Goal: Information Seeking & Learning: Check status

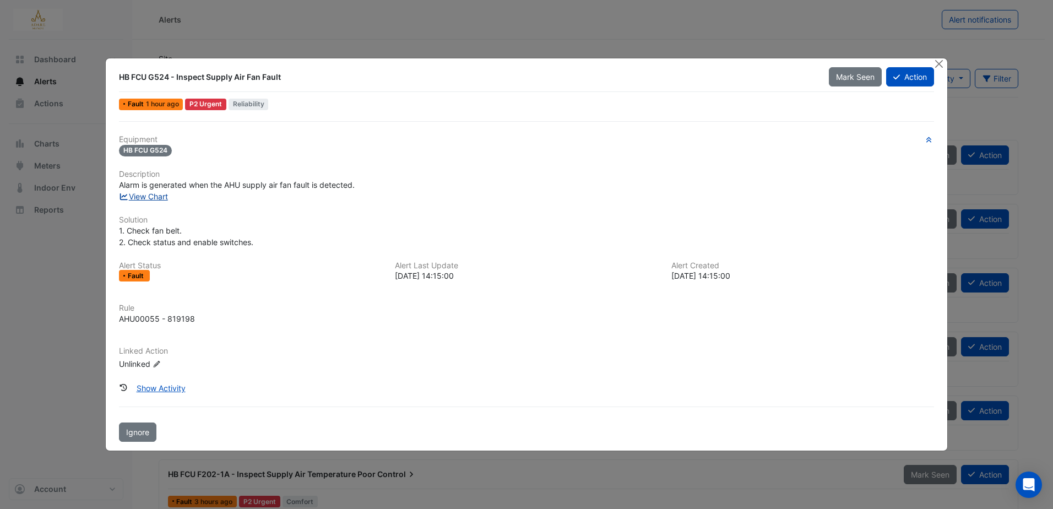
click at [159, 194] on link "View Chart" at bounding box center [143, 196] width 49 height 9
click at [162, 387] on button "Show Activity" at bounding box center [160, 387] width 63 height 19
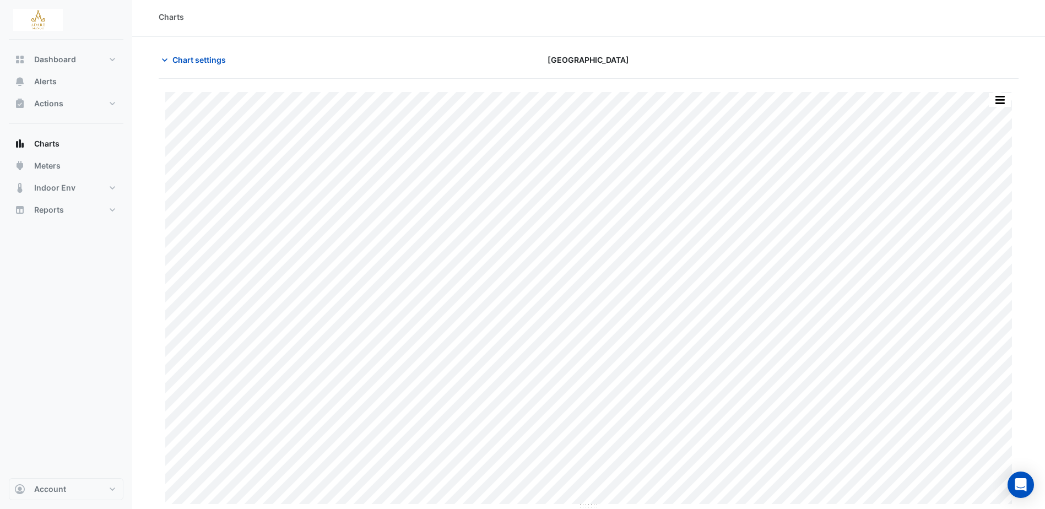
scroll to position [3, 0]
